Goal: Transaction & Acquisition: Download file/media

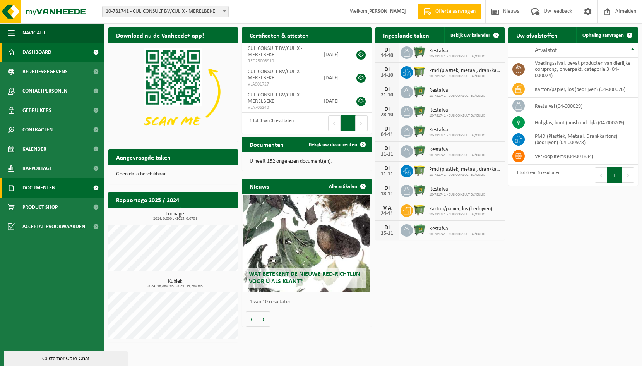
click at [52, 185] on span "Documenten" at bounding box center [38, 187] width 33 height 19
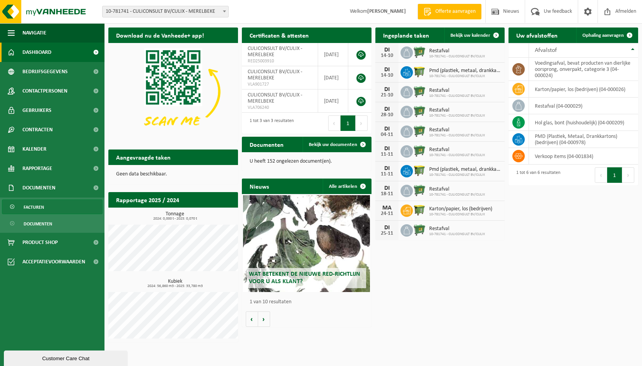
click at [31, 205] on span "Facturen" at bounding box center [34, 207] width 20 height 15
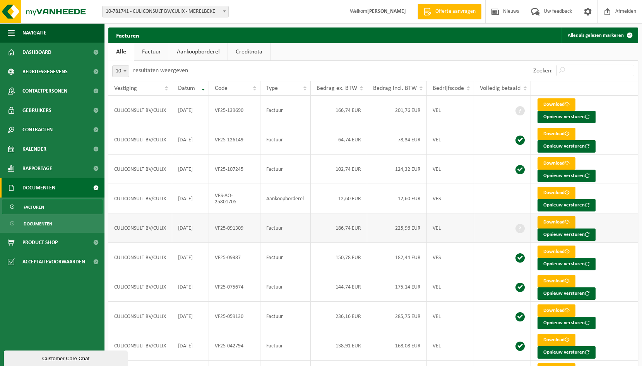
click at [557, 217] on link "Download" at bounding box center [556, 222] width 38 height 12
click at [559, 102] on link "Download" at bounding box center [556, 104] width 38 height 12
click at [41, 53] on span "Dashboard" at bounding box center [36, 52] width 29 height 19
